Goal: Transaction & Acquisition: Purchase product/service

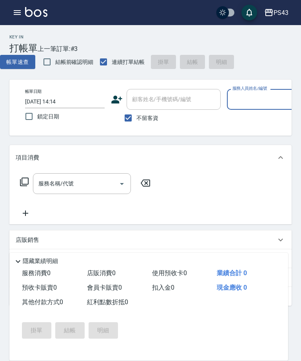
scroll to position [0, 83]
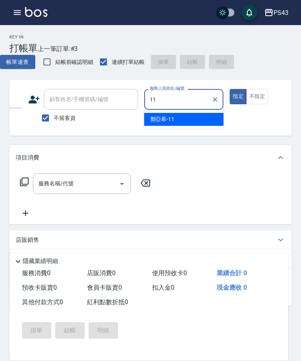
click at [195, 124] on div "[PERSON_NAME]-11" at bounding box center [184, 119] width 80 height 13
type input "[PERSON_NAME]-11"
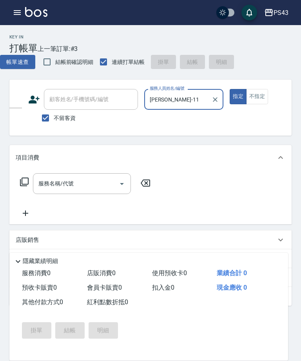
click at [80, 181] on input "服務名稱/代號" at bounding box center [75, 184] width 79 height 14
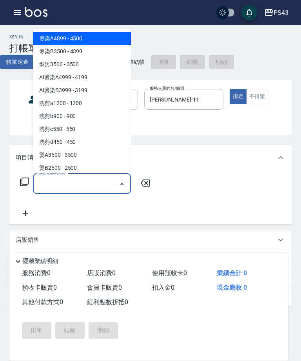
type input "2"
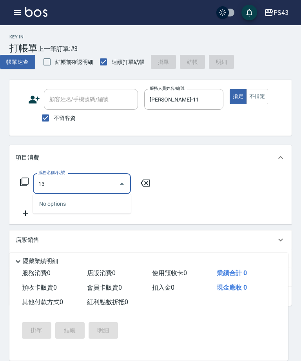
type input "1"
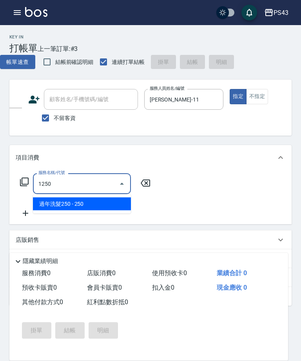
click at [83, 209] on span "過年洗髮250 - 250" at bounding box center [82, 203] width 98 height 13
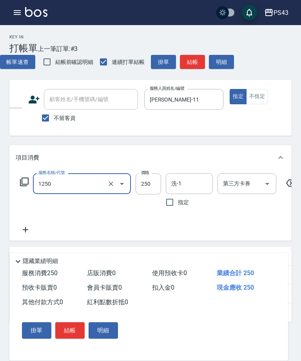
click at [146, 178] on input "250" at bounding box center [148, 183] width 25 height 21
type input "過年洗髮250(1250)"
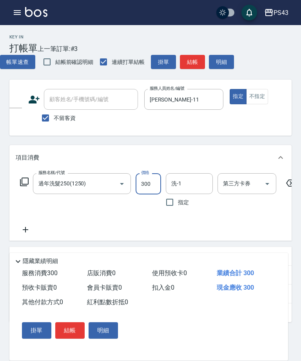
click at [264, 183] on icon "Open" at bounding box center [266, 183] width 9 height 9
type input "300"
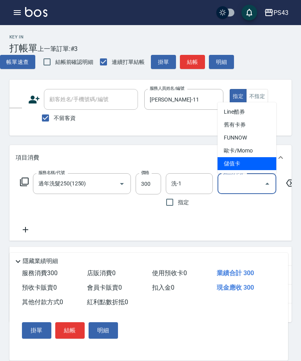
click at [243, 169] on span "儲值卡" at bounding box center [246, 163] width 59 height 13
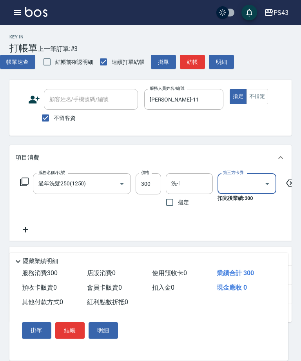
type input "儲值卡"
click at [237, 99] on button "指定" at bounding box center [238, 96] width 17 height 15
click at [76, 329] on button "結帳" at bounding box center [69, 330] width 29 height 16
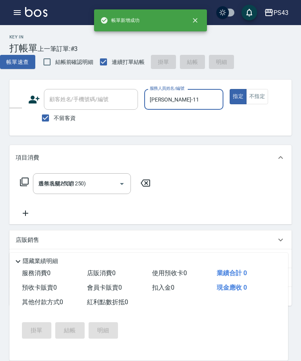
type input "[DATE] 17:49"
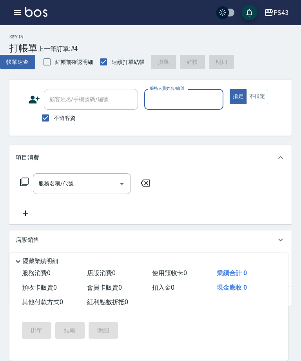
click at [182, 100] on input "服務人員姓名/編號" at bounding box center [184, 99] width 72 height 14
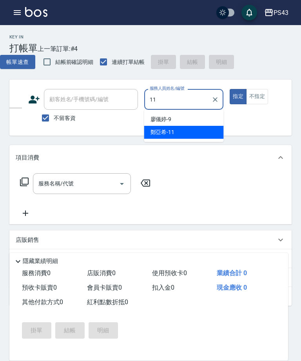
click at [195, 132] on div "[PERSON_NAME]-11" at bounding box center [184, 132] width 80 height 13
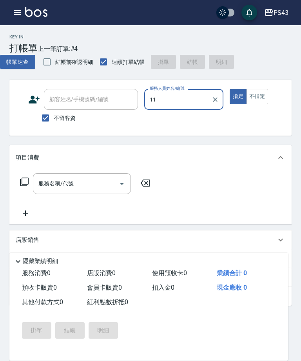
type input "[PERSON_NAME]-11"
click at [92, 183] on input "服務名稱/代號" at bounding box center [75, 184] width 79 height 14
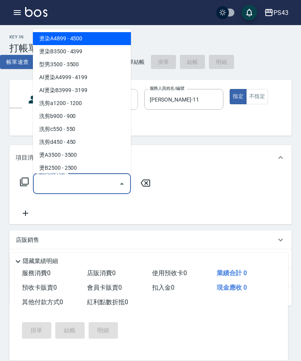
click at [260, 100] on button "不指定" at bounding box center [257, 96] width 22 height 15
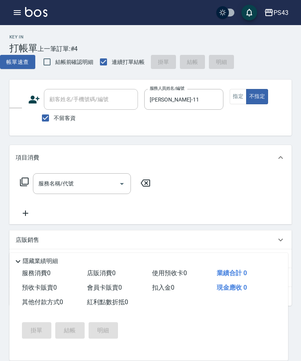
click at [94, 187] on input "服務名稱/代號" at bounding box center [75, 184] width 79 height 14
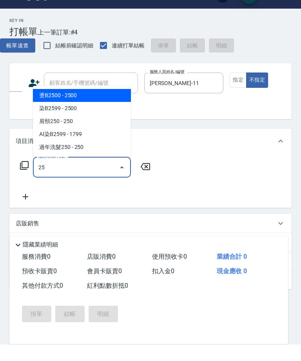
type input "2"
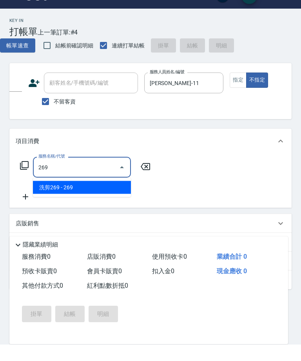
click at [104, 197] on span "洗剪269 - 269" at bounding box center [82, 203] width 98 height 13
type input "洗剪269(226)"
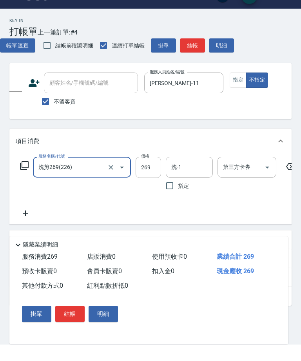
click at [147, 173] on input "269" at bounding box center [148, 183] width 25 height 21
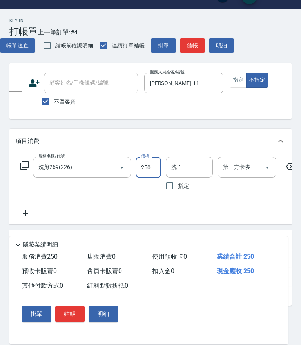
type input "250"
click at [193, 55] on button "結帳" at bounding box center [192, 62] width 25 height 14
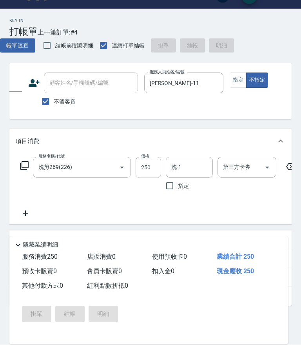
scroll to position [16, 0]
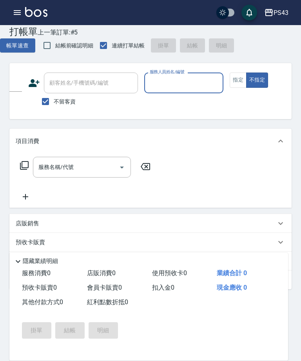
click at [174, 85] on input "服務人員姓名/編號" at bounding box center [184, 83] width 72 height 14
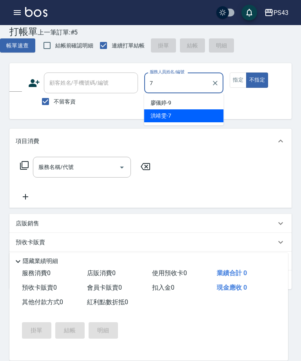
click at [194, 119] on div "[PERSON_NAME]-7" at bounding box center [184, 115] width 80 height 13
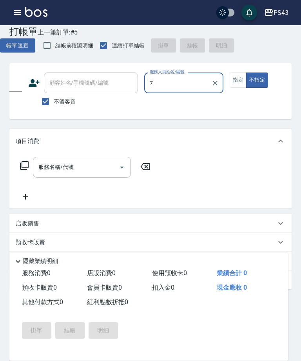
type input "[PERSON_NAME]-7"
click at [89, 170] on input "服務名稱/代號" at bounding box center [75, 167] width 79 height 14
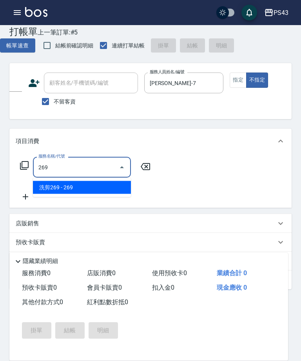
type input "洗剪269(226)"
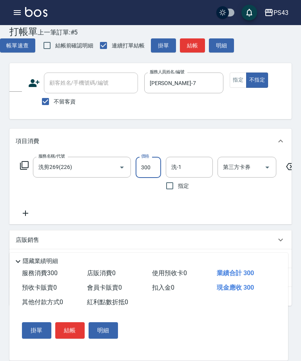
type input "300"
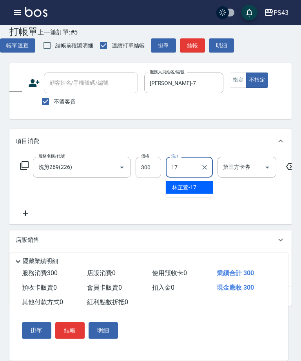
type input "[PERSON_NAME]-17"
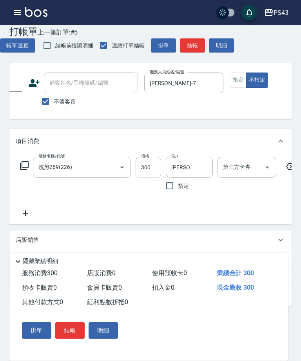
click at [22, 166] on icon at bounding box center [24, 165] width 9 height 9
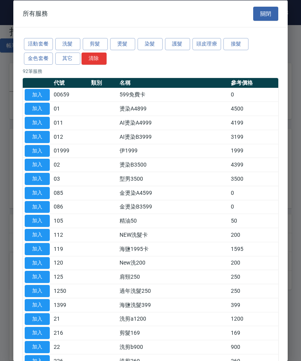
click at [25, 221] on button "加入" at bounding box center [37, 221] width 25 height 12
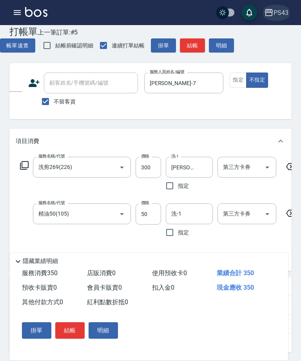
click at [264, 14] on icon "button" at bounding box center [268, 12] width 9 height 9
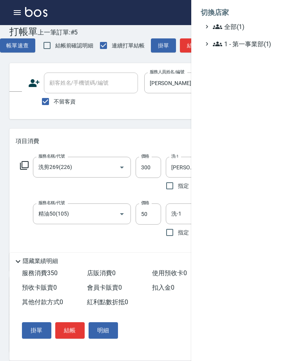
click at [141, 254] on div at bounding box center [150, 180] width 301 height 361
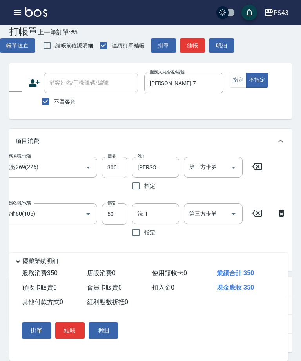
scroll to position [0, 33]
click at [282, 213] on icon at bounding box center [282, 212] width 20 height 9
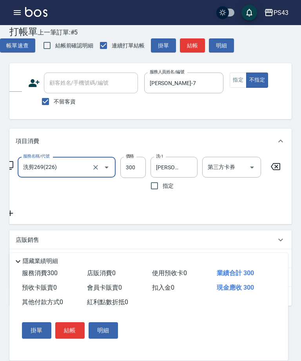
scroll to position [0, 9]
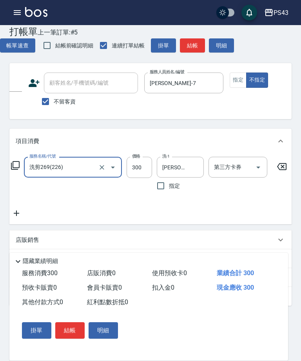
click at [9, 160] on div "Key In 打帳單 上一筆訂單:#5 帳單速查 結帳前確認明細 連續打單結帳 掛單 結帳 明細 帳單日期 [DATE] 17:49 鎖定日期 顧客姓名/手機…" at bounding box center [150, 216] width 301 height 414
click at [11, 168] on icon at bounding box center [15, 165] width 9 height 9
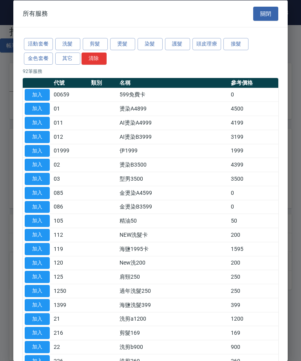
scroll to position [0, 0]
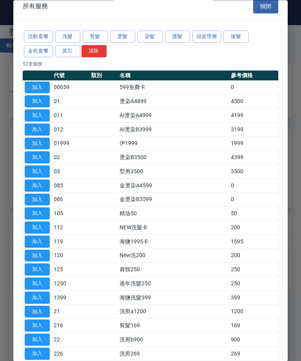
scroll to position [8, 0]
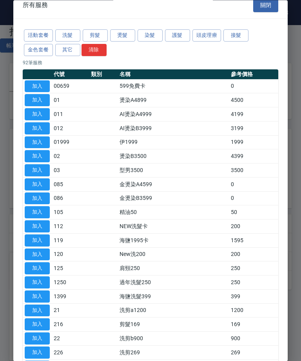
click at [65, 36] on button "洗髮" at bounding box center [67, 36] width 25 height 12
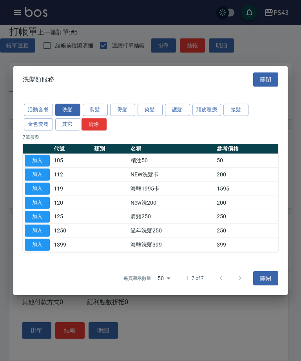
scroll to position [0, 0]
click at [179, 108] on button "護髮" at bounding box center [177, 110] width 25 height 12
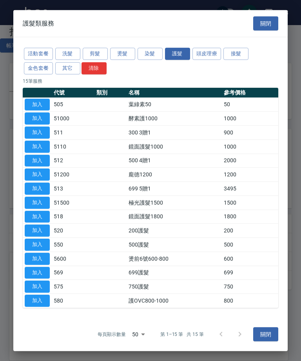
click at [40, 106] on button "加入" at bounding box center [37, 104] width 25 height 12
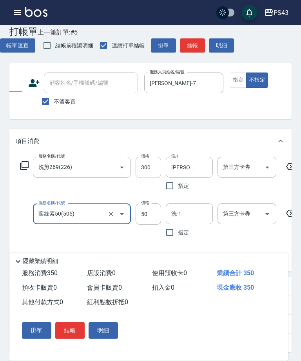
click at [141, 216] on input "50" at bounding box center [148, 213] width 25 height 21
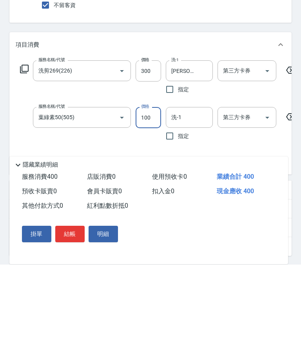
type input "100"
click at [196, 207] on input "洗-1" at bounding box center [189, 214] width 40 height 14
type input "[PERSON_NAME]-17"
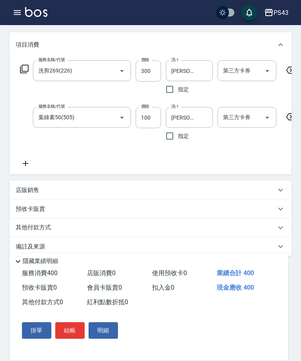
click at [74, 325] on button "結帳" at bounding box center [69, 330] width 29 height 16
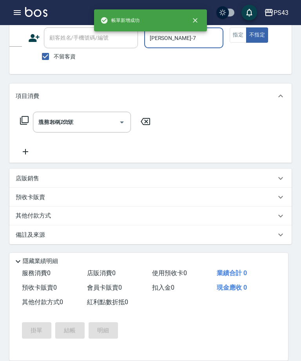
type input "[DATE] 17:51"
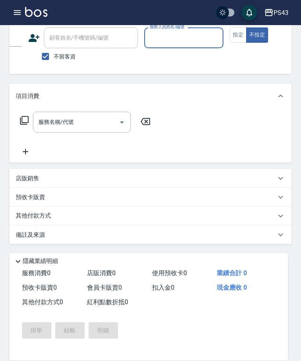
click at [174, 42] on input "服務人員姓名/編號" at bounding box center [184, 38] width 72 height 14
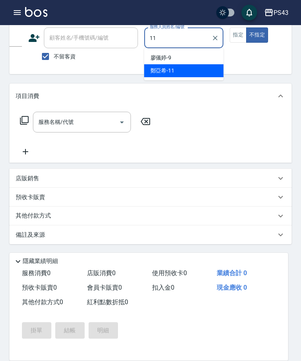
type input "[PERSON_NAME]-11"
type button "false"
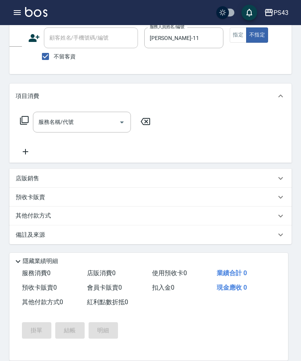
click at [82, 123] on input "服務名稱/代號" at bounding box center [75, 122] width 79 height 14
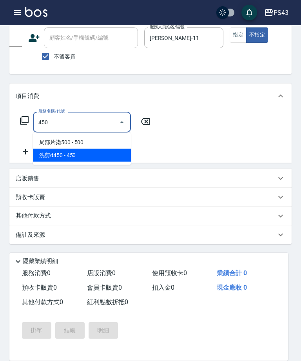
click at [79, 158] on span "洗剪d450 - 450" at bounding box center [82, 155] width 98 height 13
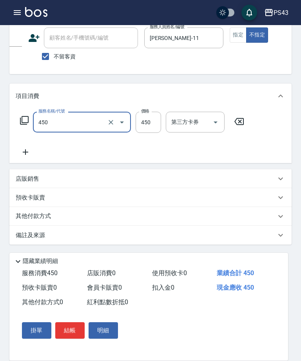
type input "洗剪d450(24)"
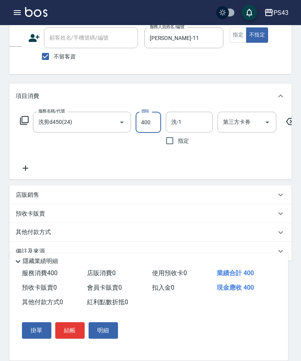
type input "400"
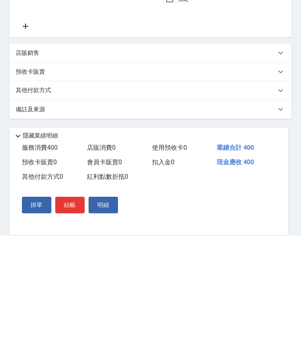
click at [72, 322] on button "結帳" at bounding box center [69, 330] width 29 height 16
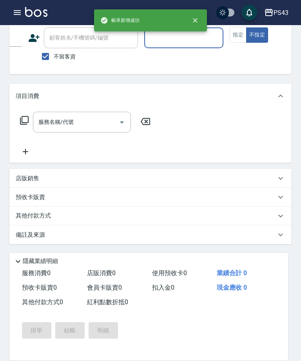
scroll to position [62, 0]
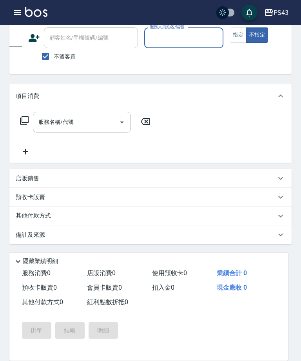
click at [185, 36] on input "服務人員姓名/編號" at bounding box center [184, 38] width 72 height 14
type input "安肯-2"
click at [79, 125] on input "服務名稱/代號" at bounding box center [75, 122] width 79 height 14
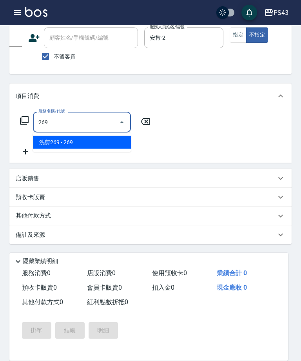
type input "洗剪269(226)"
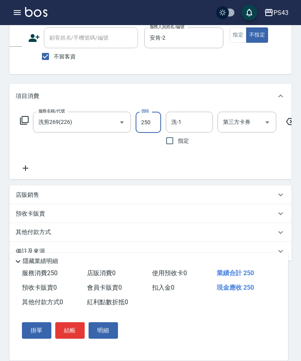
type input "250"
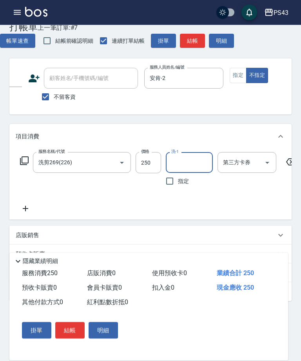
click at [196, 35] on button "結帳" at bounding box center [192, 41] width 25 height 14
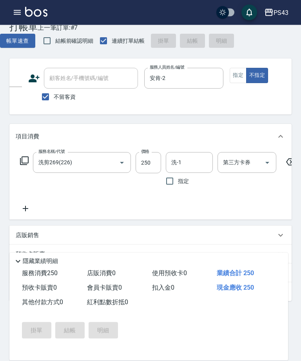
scroll to position [21, 0]
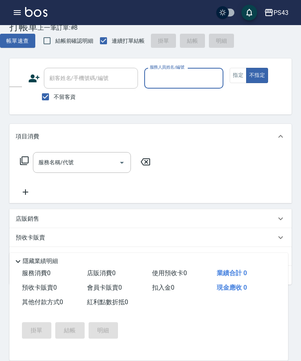
click at [177, 82] on input "服務人員姓名/編號" at bounding box center [184, 78] width 72 height 14
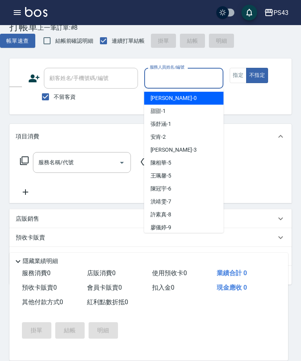
scroll to position [21, 0]
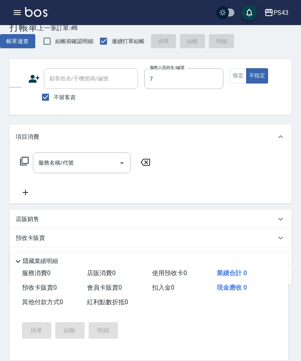
type input "[PERSON_NAME]-7"
click at [242, 77] on button "指定" at bounding box center [238, 75] width 17 height 15
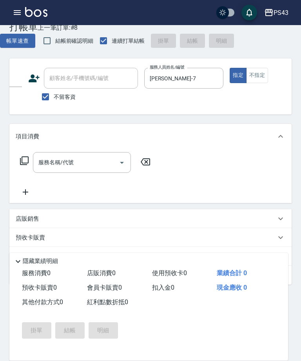
click at [85, 158] on input "服務名稱/代號" at bounding box center [75, 163] width 79 height 14
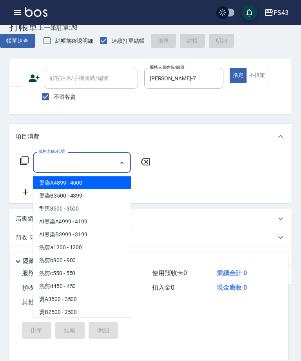
scroll to position [21, 0]
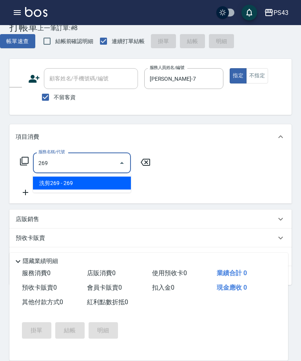
type input "洗剪269(226)"
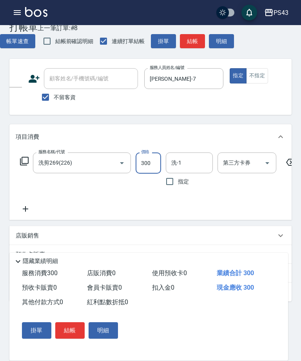
type input "300"
type input "[PERSON_NAME]-17"
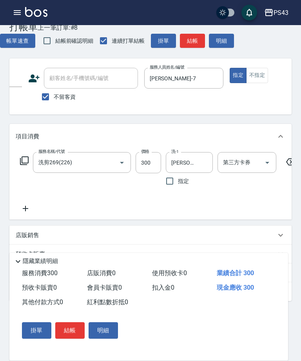
click at [26, 206] on icon at bounding box center [26, 208] width 20 height 9
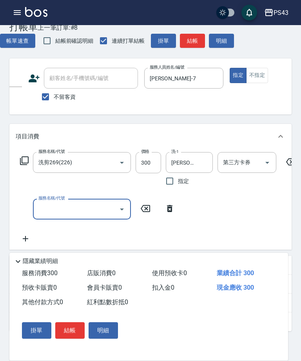
scroll to position [21, 0]
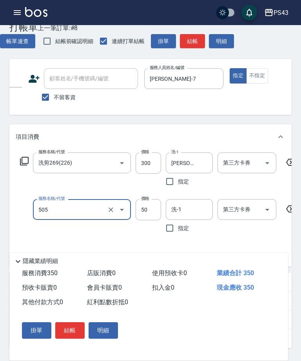
type input "葉綠素50(505)"
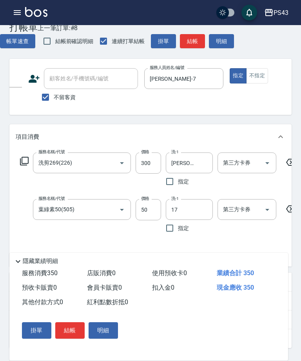
type input "[PERSON_NAME]-17"
click at [72, 331] on button "結帳" at bounding box center [69, 330] width 29 height 16
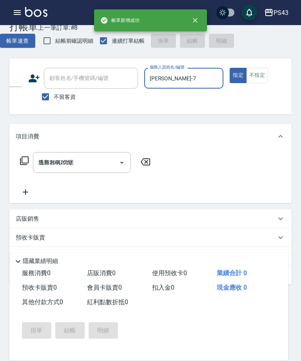
type input "[DATE] 17:53"
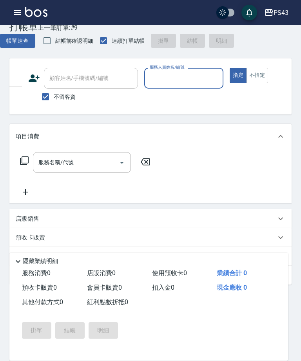
click at [181, 73] on input "服務人員姓名/編號" at bounding box center [184, 78] width 72 height 14
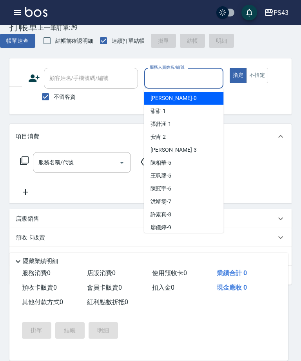
scroll to position [21, 0]
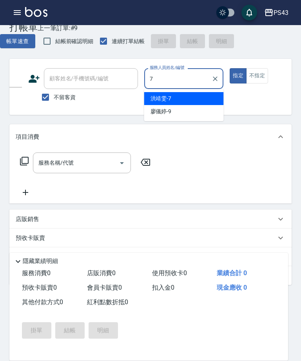
type input "[PERSON_NAME]-7"
type button "true"
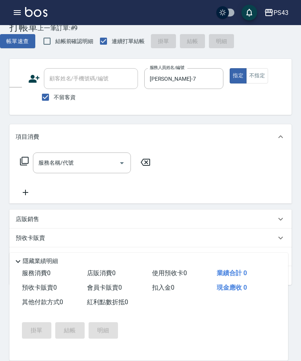
scroll to position [21, 0]
click at [100, 163] on input "服務名稱/代號" at bounding box center [75, 163] width 79 height 14
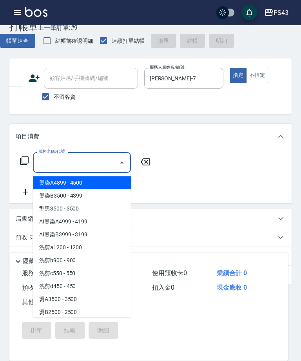
scroll to position [21, 0]
click at [29, 157] on icon at bounding box center [24, 161] width 9 height 9
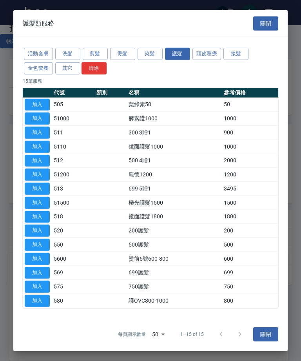
scroll to position [21, 0]
click at [205, 54] on button "頭皮理療" at bounding box center [206, 54] width 29 height 12
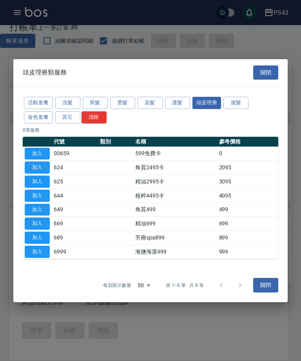
click at [38, 239] on button "加入" at bounding box center [37, 238] width 25 height 12
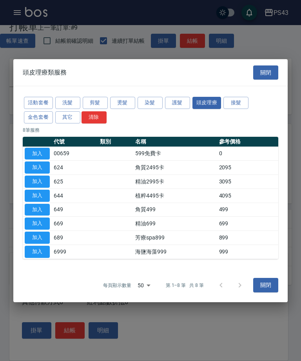
type input "芳療spa899(689)"
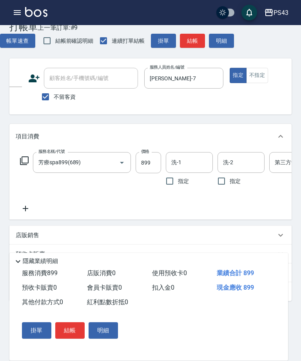
click at [148, 162] on input "899" at bounding box center [148, 162] width 25 height 21
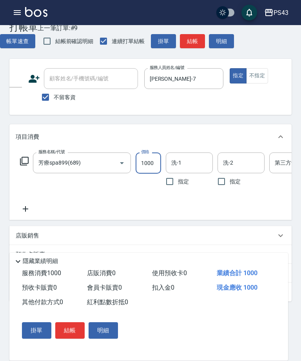
type input "1000"
type input "[PERSON_NAME]-17"
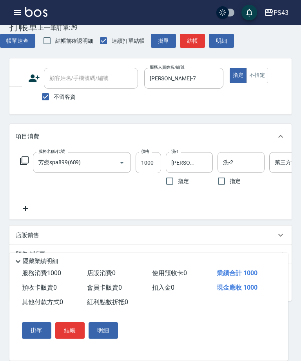
click at [244, 164] on input "洗-2" at bounding box center [241, 163] width 40 height 14
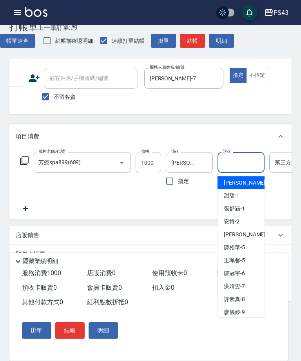
scroll to position [21, 0]
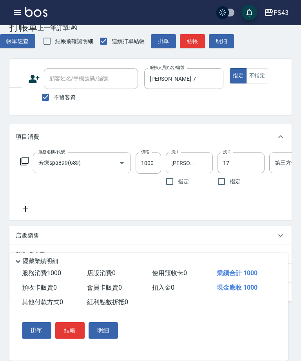
type input "[PERSON_NAME]-17"
click at [72, 329] on button "結帳" at bounding box center [69, 330] width 29 height 16
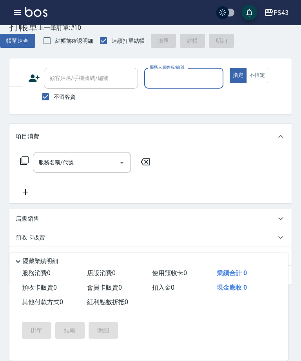
click at [181, 77] on input "服務人員姓名/編號" at bounding box center [184, 78] width 72 height 14
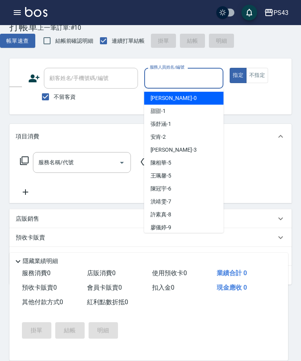
scroll to position [21, 0]
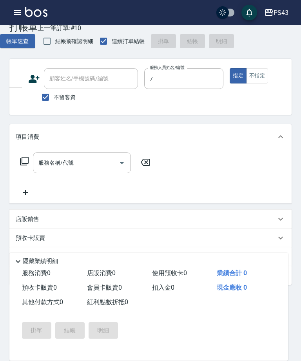
type input "[PERSON_NAME]-7"
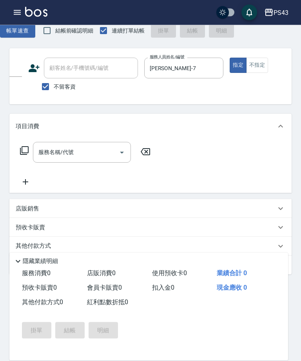
click at [91, 149] on input "服務名稱/代號" at bounding box center [75, 153] width 79 height 14
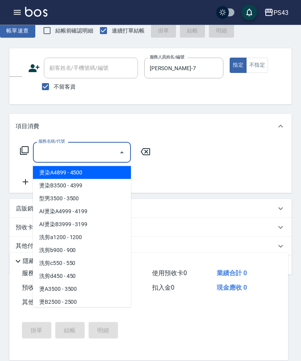
scroll to position [31, 0]
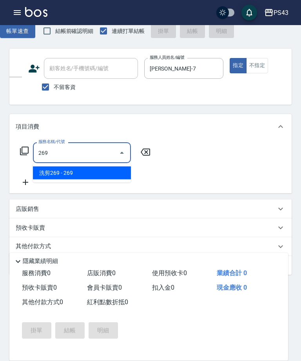
type input "洗剪269(226)"
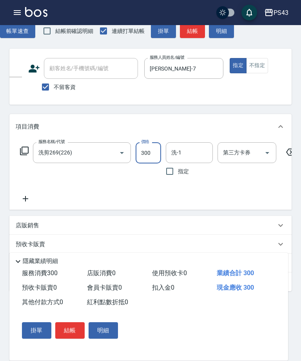
type input "300"
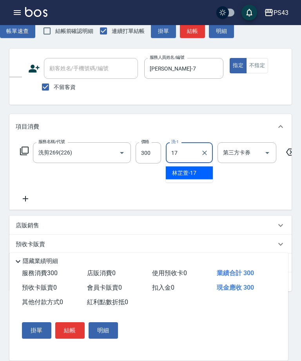
type input "[PERSON_NAME]-17"
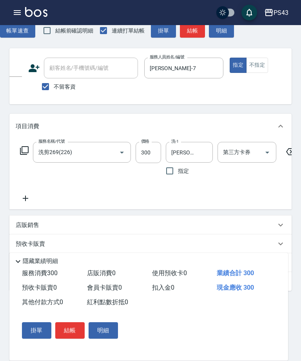
click at [266, 151] on icon "Open" at bounding box center [266, 152] width 9 height 9
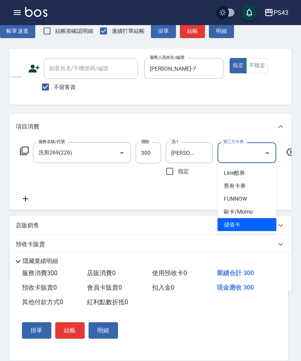
click at [249, 223] on span "儲值卡" at bounding box center [246, 224] width 59 height 13
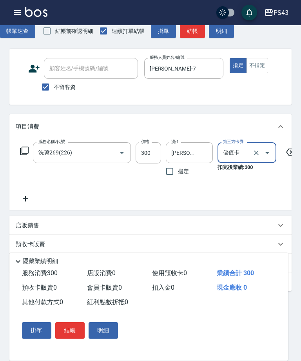
type input "儲值卡"
click at [23, 200] on icon at bounding box center [26, 198] width 20 height 9
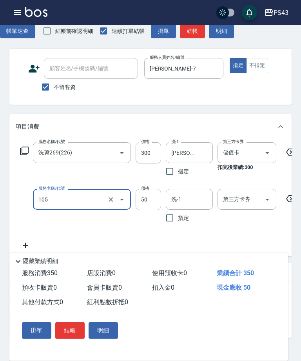
click at [181, 205] on input "洗-1" at bounding box center [189, 199] width 40 height 14
type input "精油50(105)"
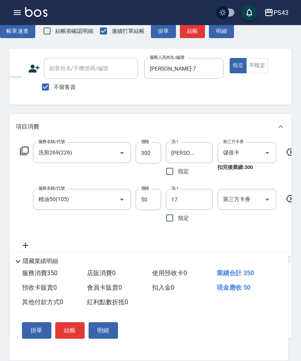
type input "[PERSON_NAME]-17"
click at [270, 204] on button "Open" at bounding box center [267, 199] width 13 height 13
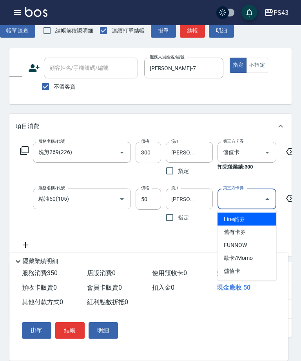
scroll to position [31, 0]
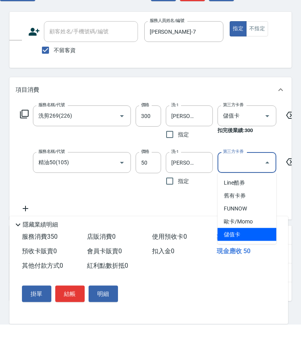
click at [257, 265] on span "儲值卡" at bounding box center [246, 271] width 59 height 13
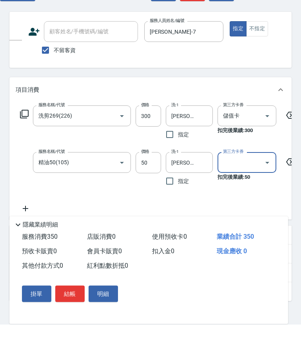
type input "儲值卡"
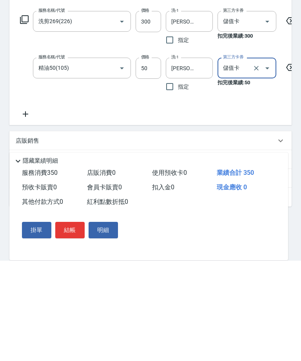
click at [78, 322] on button "結帳" at bounding box center [69, 330] width 29 height 16
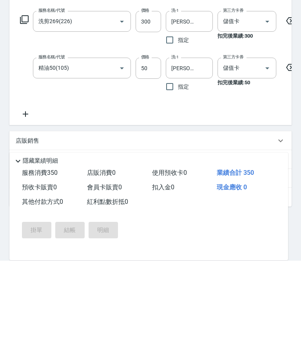
scroll to position [100, 0]
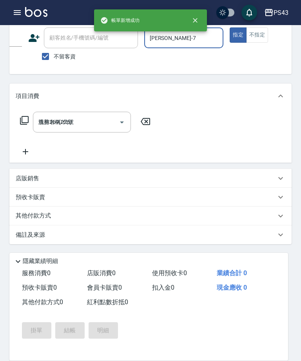
type input "[DATE] 17:54"
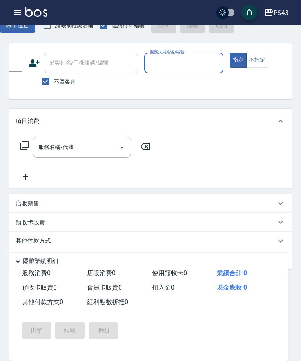
click at [261, 60] on button "不指定" at bounding box center [257, 59] width 22 height 15
click at [207, 59] on input "服務人員姓名/編號" at bounding box center [184, 63] width 72 height 14
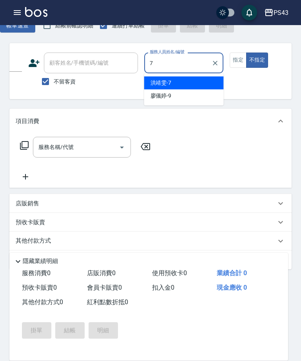
type input "[PERSON_NAME]-7"
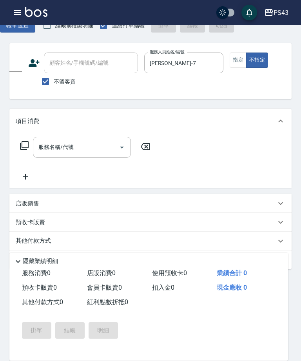
click at [82, 148] on input "服務名稱/代號" at bounding box center [75, 147] width 79 height 14
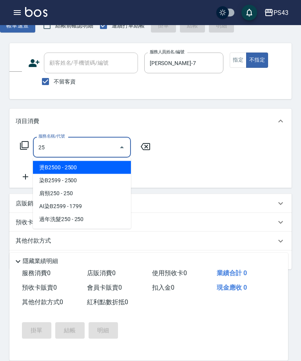
type input "燙B2500(32)"
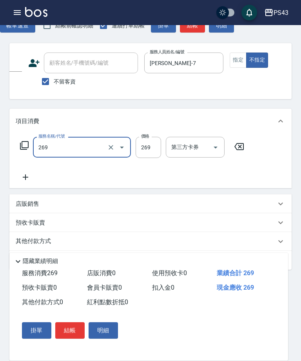
type input "洗剪269(226)"
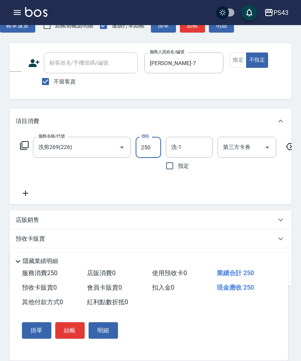
type input "250"
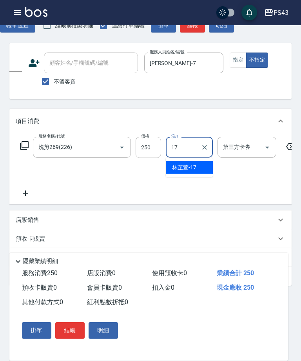
type input "[PERSON_NAME]-17"
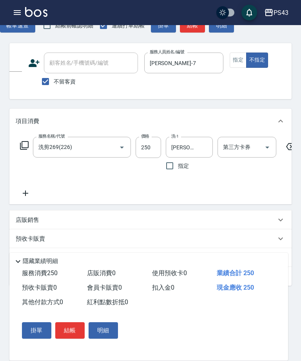
click at [24, 194] on icon at bounding box center [26, 192] width 20 height 9
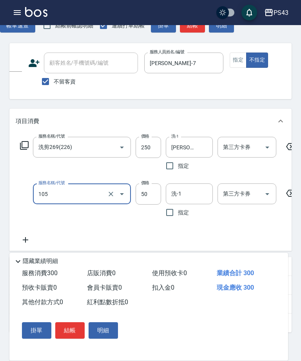
click at [185, 190] on input "洗-1" at bounding box center [189, 194] width 40 height 14
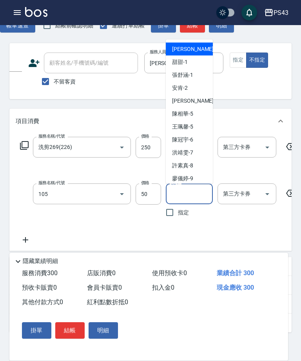
type input "精油50(105)"
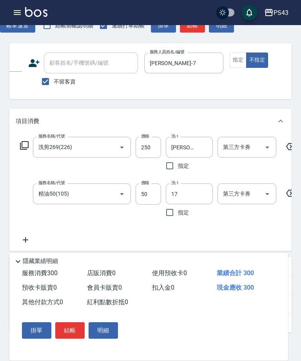
type input "[PERSON_NAME]-17"
click at [72, 338] on button "結帳" at bounding box center [69, 330] width 29 height 16
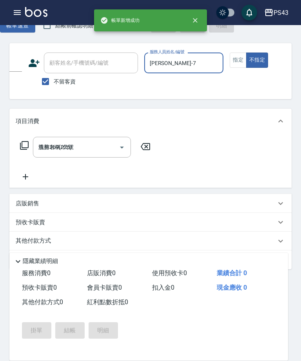
type input "[DATE] 17:55"
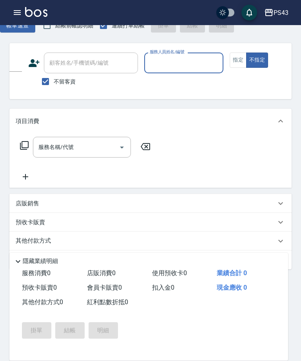
click at [194, 54] on div "服務人員姓名/編號" at bounding box center [184, 62] width 80 height 21
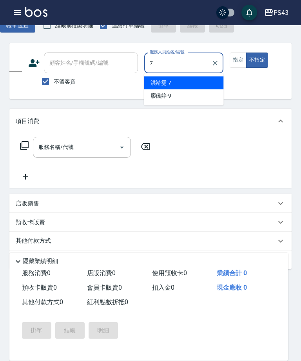
type input "[PERSON_NAME]-7"
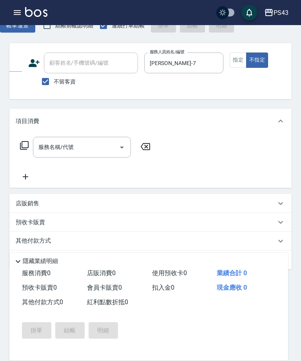
click at [236, 58] on button "指定" at bounding box center [238, 59] width 17 height 15
click at [67, 142] on input "服務名稱/代號" at bounding box center [75, 147] width 79 height 14
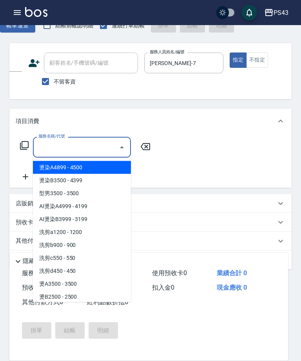
click at [22, 148] on icon at bounding box center [24, 145] width 9 height 9
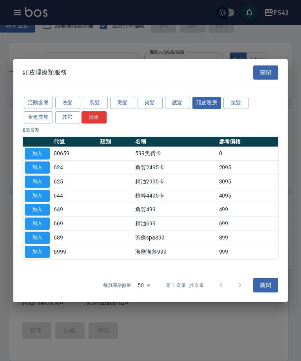
click at [67, 109] on button "洗髮" at bounding box center [67, 103] width 25 height 12
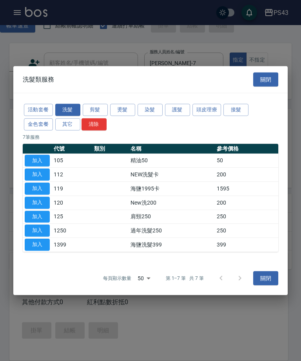
click at [42, 181] on button "加入" at bounding box center [37, 174] width 25 height 12
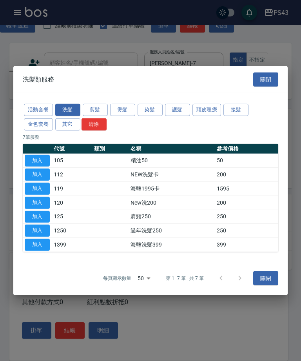
type input "NEW洗髮卡(112)"
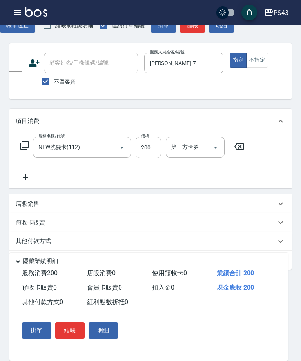
click at [201, 142] on input "第三方卡券" at bounding box center [189, 147] width 40 height 14
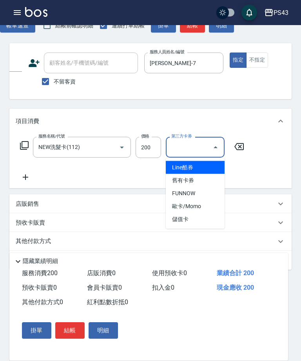
click at [239, 142] on icon at bounding box center [239, 146] width 20 height 9
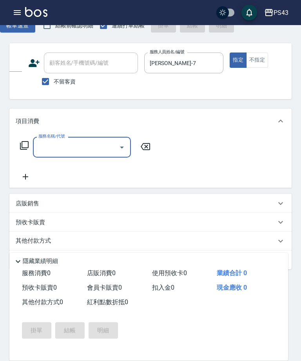
click at [239, 142] on div "服務名稱/代號 服務名稱/代號" at bounding box center [150, 161] width 282 height 54
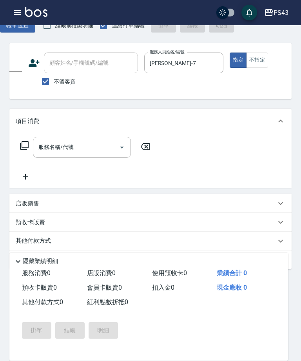
click at [20, 143] on icon at bounding box center [24, 145] width 9 height 9
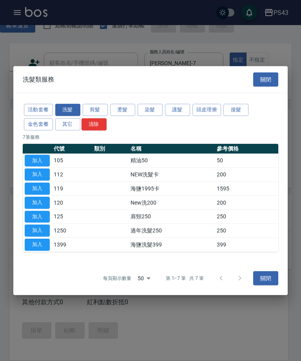
click at [37, 209] on button "加入" at bounding box center [37, 203] width 25 height 12
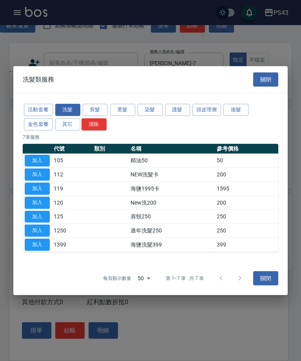
type input "New洗200(120)"
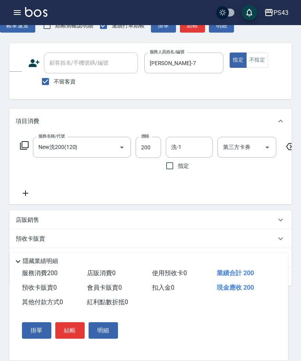
click at [192, 145] on input "洗-1" at bounding box center [189, 147] width 40 height 14
type input "[PERSON_NAME]-7"
click at [267, 146] on icon "Open" at bounding box center [266, 147] width 9 height 9
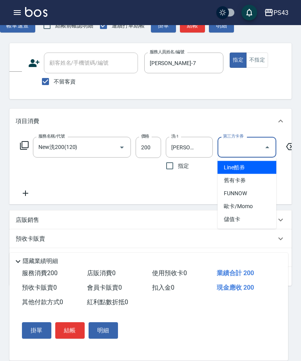
click at [249, 221] on span "儲值卡" at bounding box center [246, 219] width 59 height 13
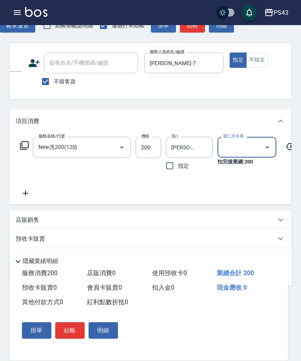
type input "儲值卡"
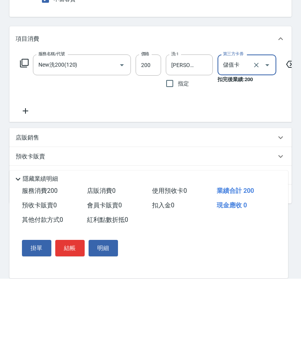
click at [81, 322] on button "結帳" at bounding box center [69, 330] width 29 height 16
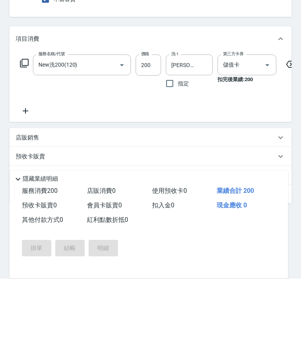
scroll to position [53, 0]
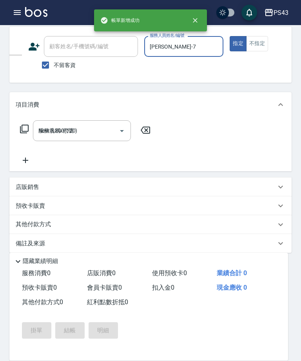
type input "[DATE] 17:56"
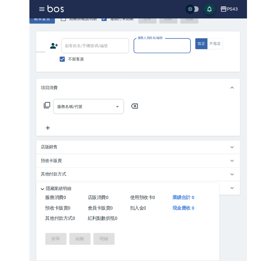
scroll to position [137, 0]
